Goal: Check status: Check status

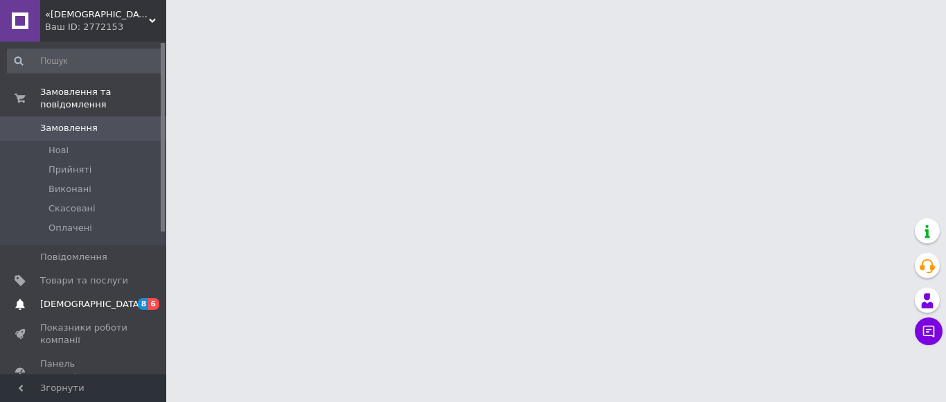
click at [84, 298] on span "[DEMOGRAPHIC_DATA]" at bounding box center [91, 304] width 102 height 12
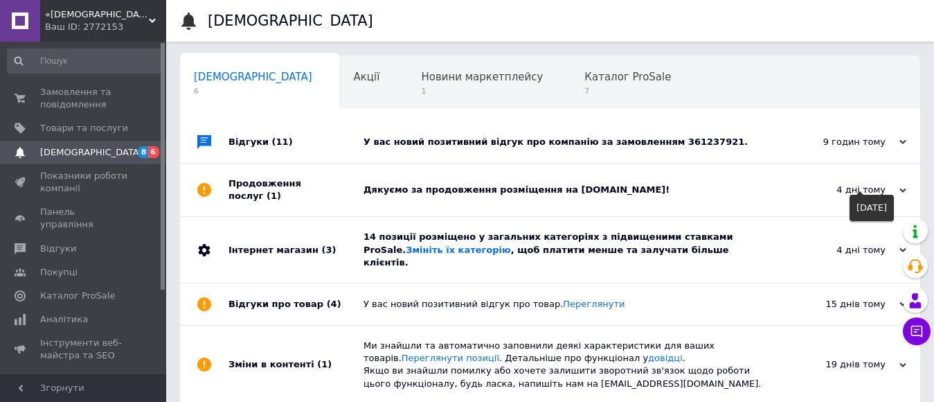
click at [905, 187] on icon at bounding box center [902, 190] width 7 height 7
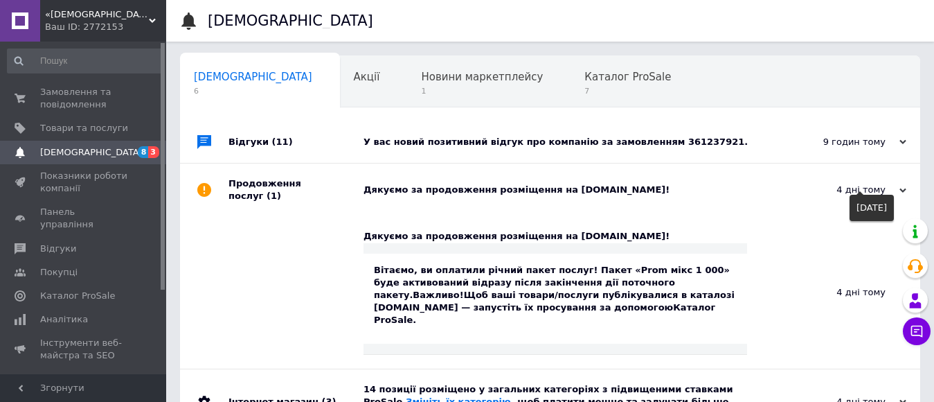
click at [905, 187] on icon at bounding box center [902, 190] width 7 height 7
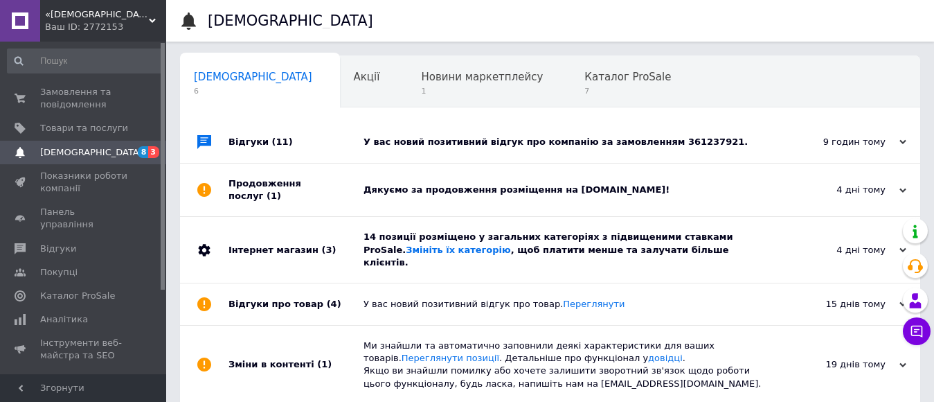
click at [905, 139] on div "9 годин тому" at bounding box center [837, 142] width 138 height 12
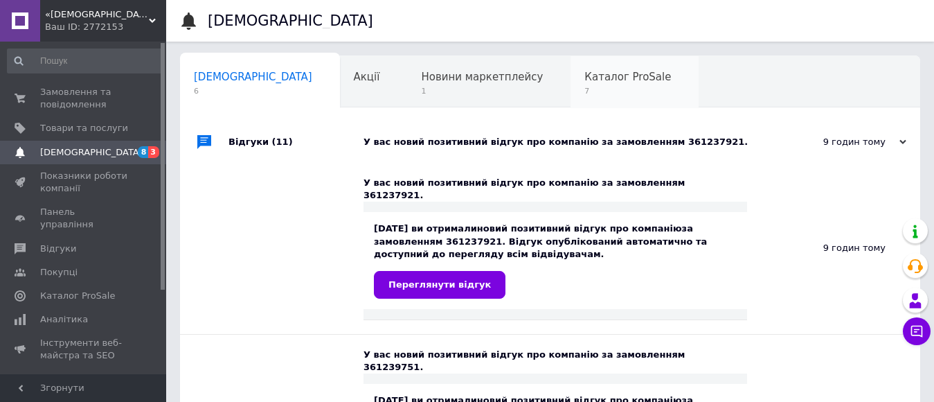
click at [570, 85] on div "Каталог ProSale 7" at bounding box center [634, 82] width 128 height 53
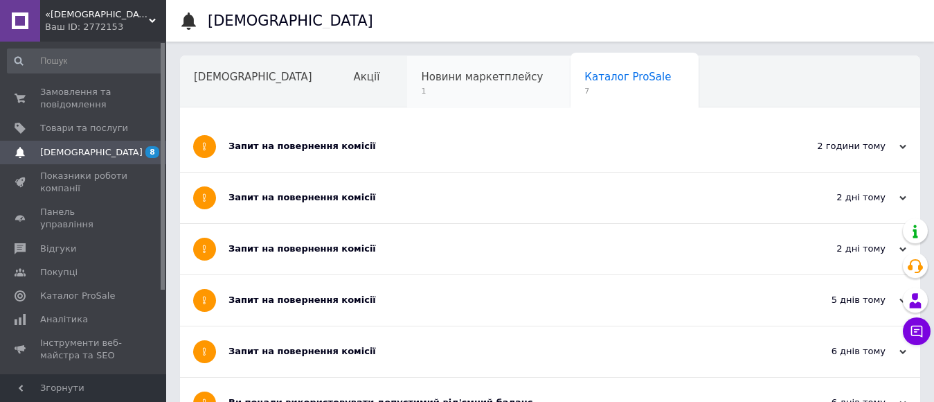
click at [421, 80] on span "Новини маркетплейсу" at bounding box center [482, 77] width 122 height 12
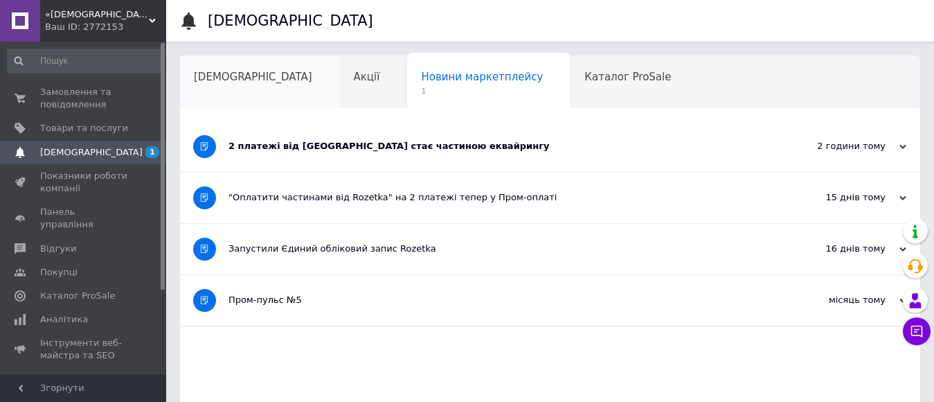
click at [224, 73] on span "[DEMOGRAPHIC_DATA]" at bounding box center [253, 77] width 118 height 12
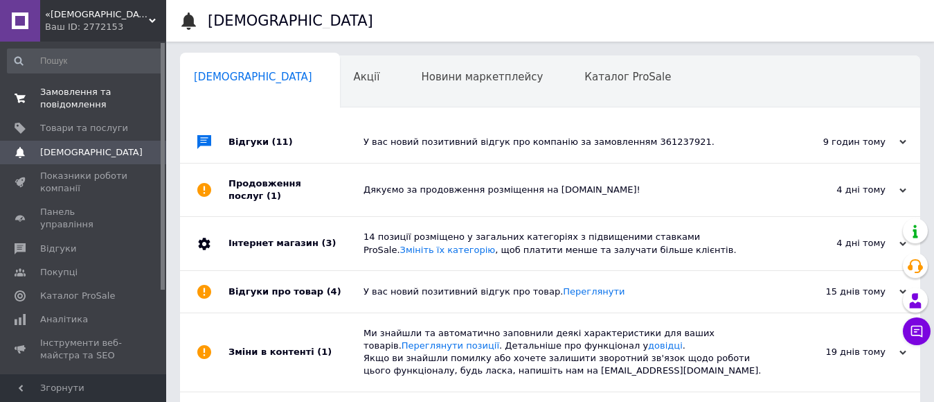
click at [79, 98] on span "Замовлення та повідомлення" at bounding box center [84, 98] width 88 height 25
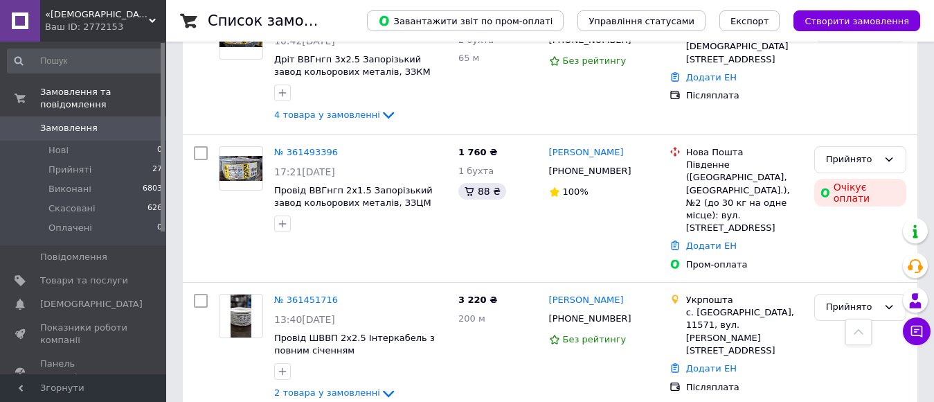
scroll to position [1246, 0]
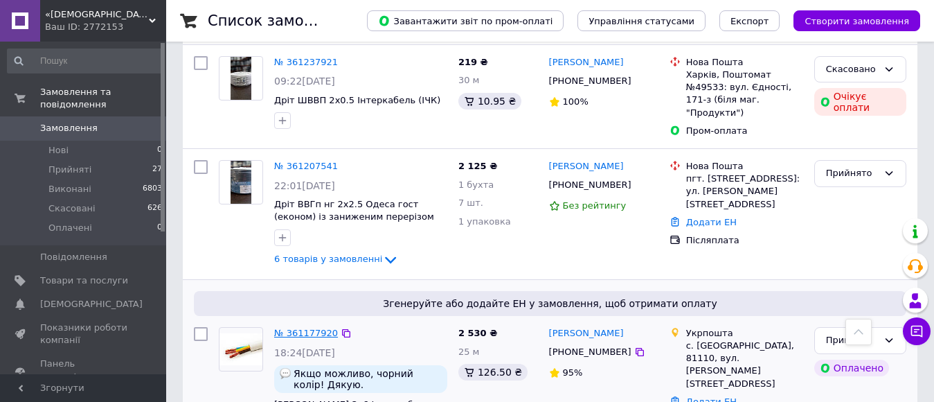
click at [291, 327] on link "№ 361177920" at bounding box center [306, 332] width 64 height 10
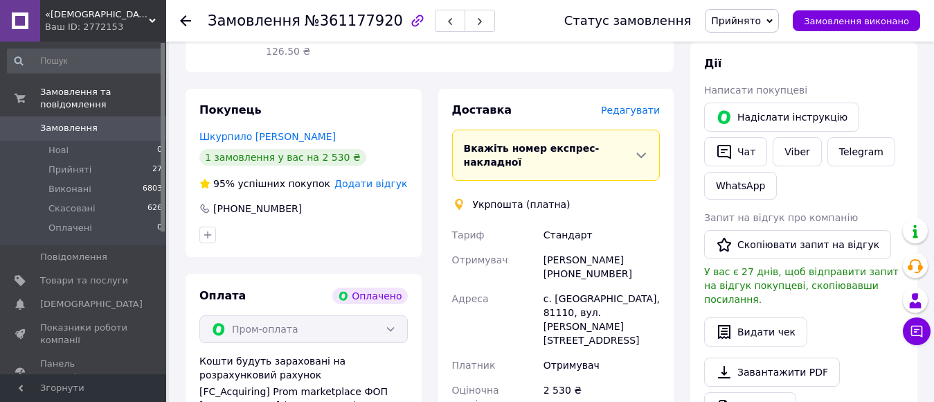
scroll to position [277, 0]
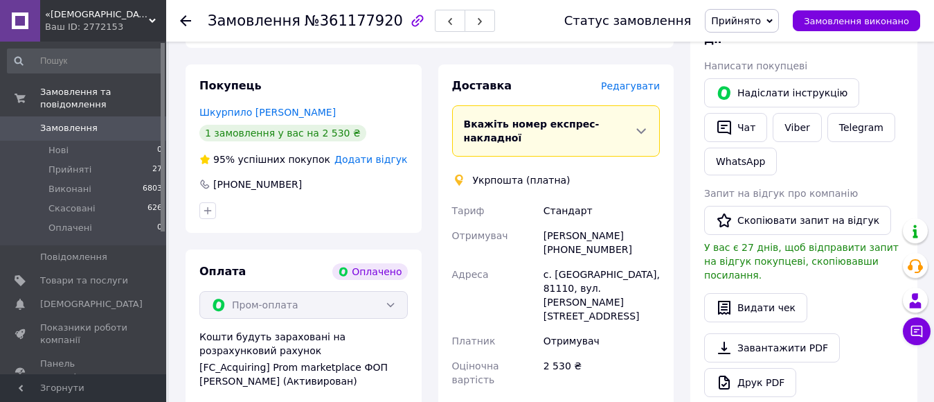
type input "0505367378802"
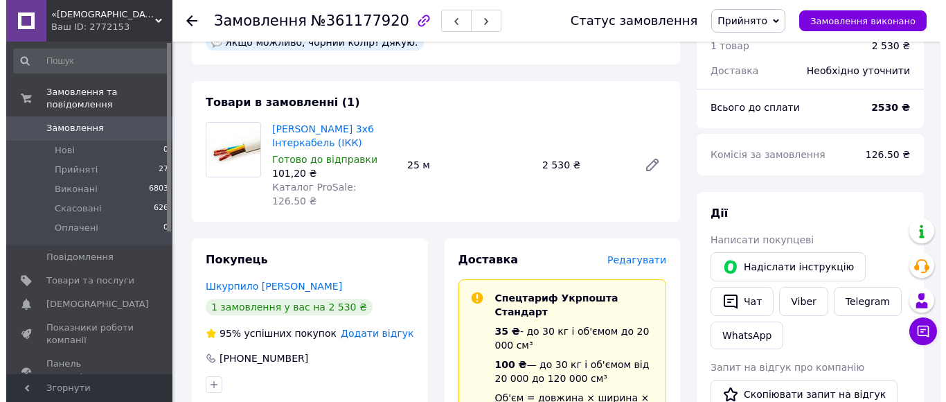
scroll to position [0, 0]
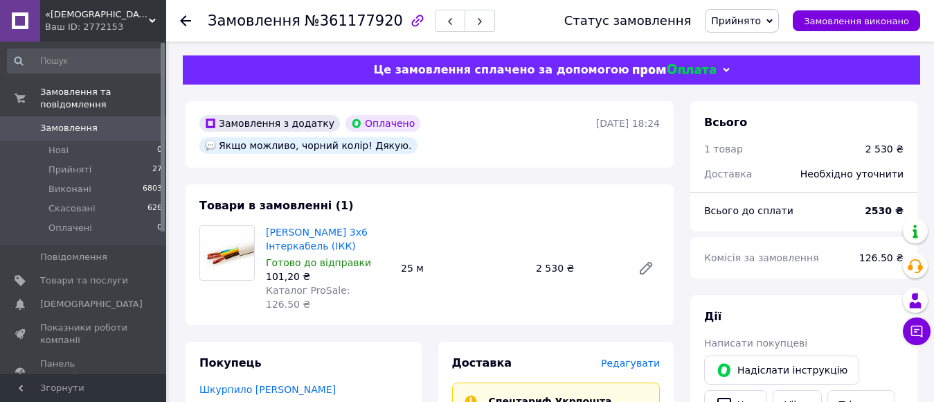
click at [186, 23] on icon at bounding box center [185, 20] width 11 height 11
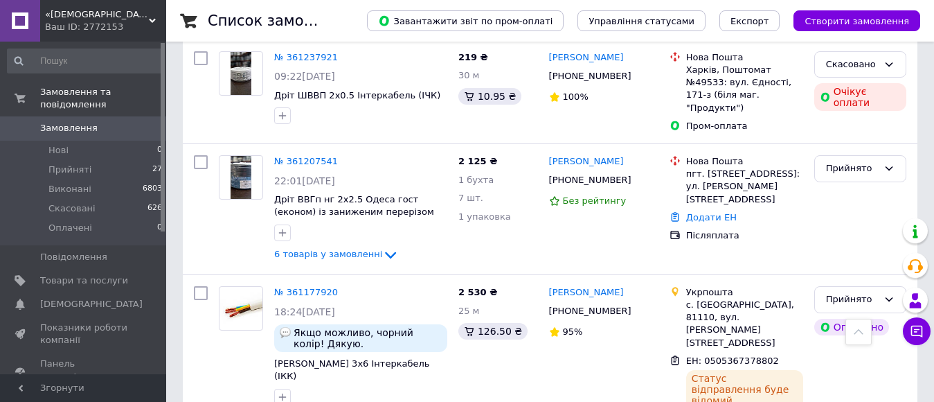
scroll to position [1246, 0]
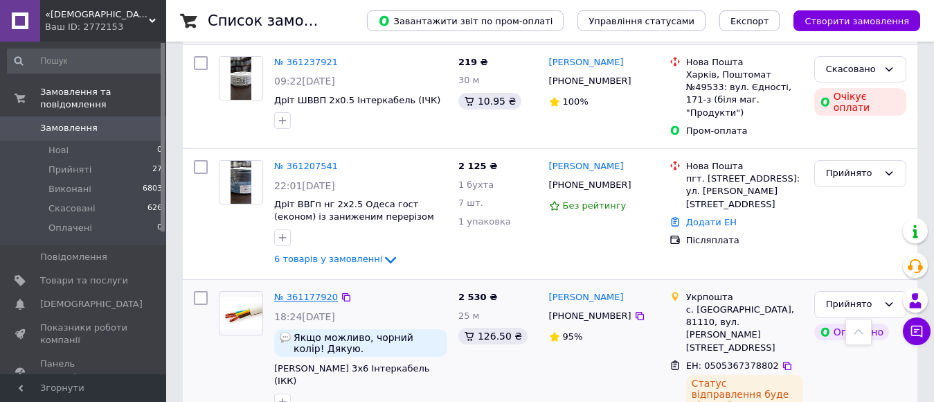
click at [319, 291] on link "№ 361177920" at bounding box center [306, 296] width 64 height 10
